Goal: Information Seeking & Learning: Learn about a topic

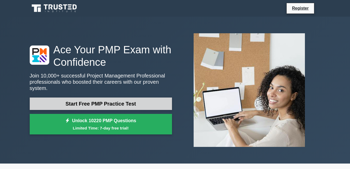
click at [103, 99] on link "Start Free PMP Practice Test" at bounding box center [101, 104] width 142 height 13
